Goal: Transaction & Acquisition: Purchase product/service

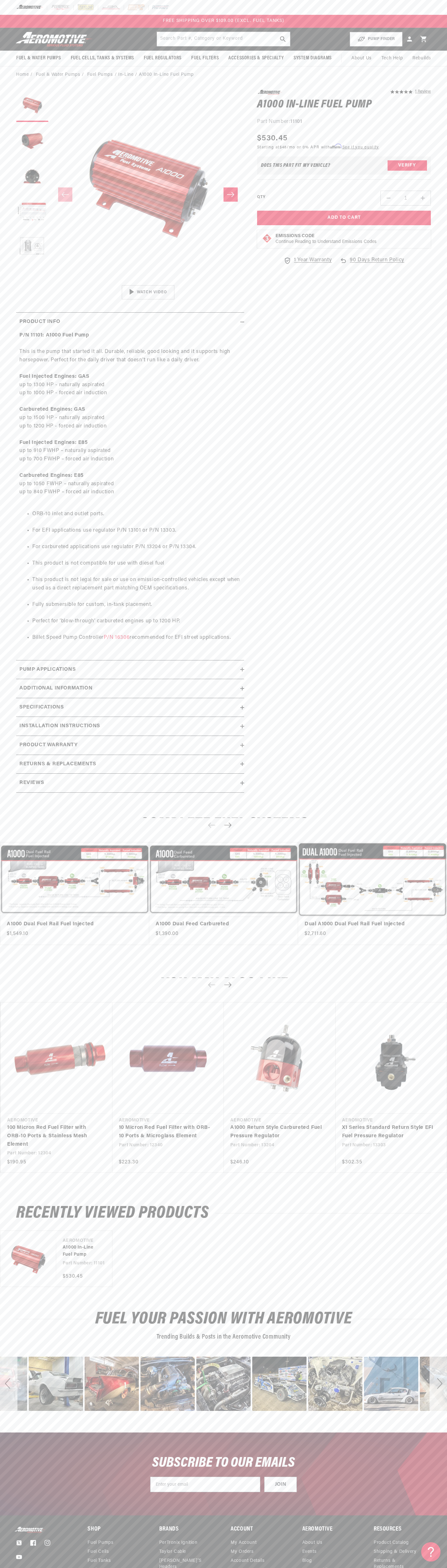
click at [401, 15] on div "FREE SHIPPING OVER $109.00 (EXCL. FUEL TANKS)" at bounding box center [224, 21] width 447 height 13
click at [276, 1563] on html "Skip to content Your cart Your cart is empty Loading... You may also like Subto…" at bounding box center [224, 784] width 447 height 1568
click at [0, 0] on div "POPUP Form" at bounding box center [0, 0] width 0 height 0
